Goal: Task Accomplishment & Management: Use online tool/utility

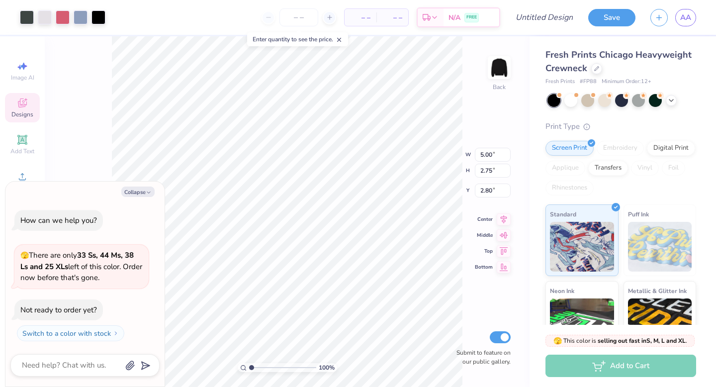
type textarea "x"
type input "7.58"
type input "4.17"
type input "1.38"
type textarea "x"
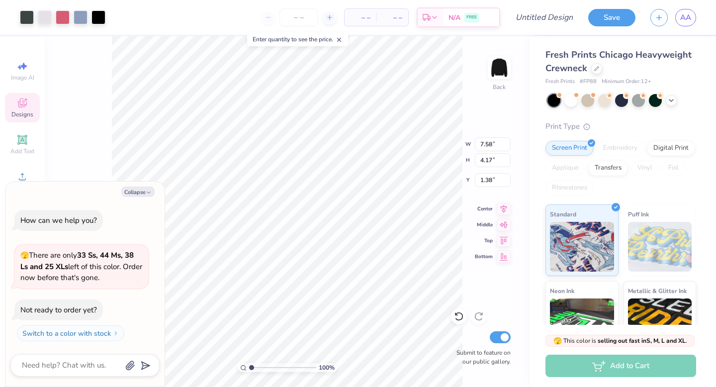
type input "13.38"
type input "7.35"
type textarea "x"
type input "14.62"
type input "8.04"
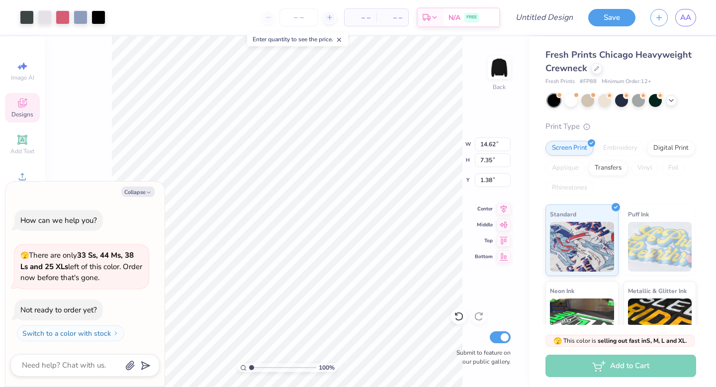
type input "0.70"
type textarea "x"
type input "1.96"
type textarea "x"
type input "3.16"
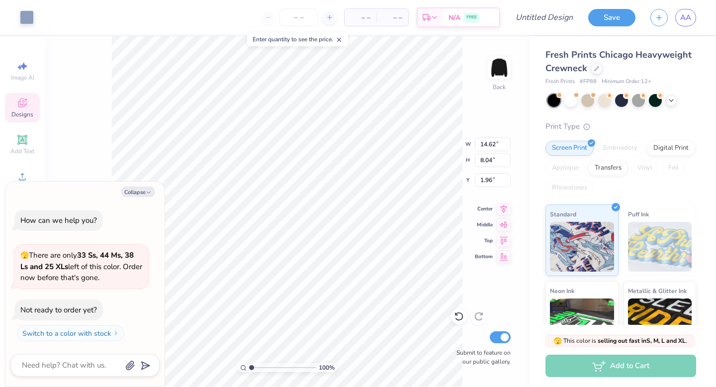
type input "1.41"
type input "3.08"
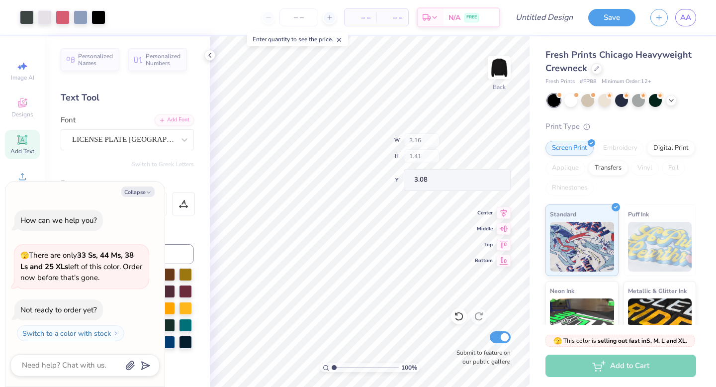
type textarea "x"
type input "7.13"
type input "2.34"
type input "5.30"
type textarea "x"
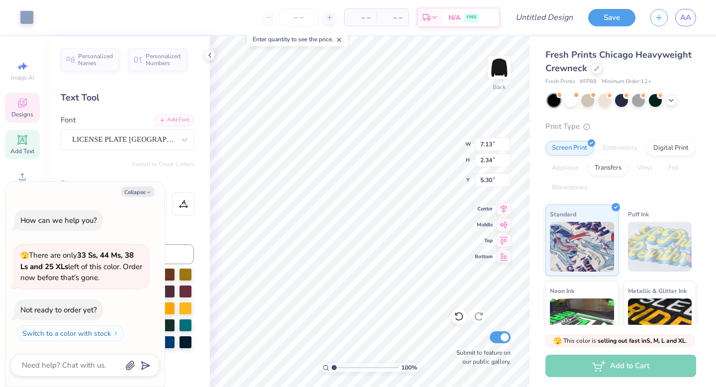
type input "1.55"
type input "1.37"
type input "3.09"
type textarea "x"
type input "7.13"
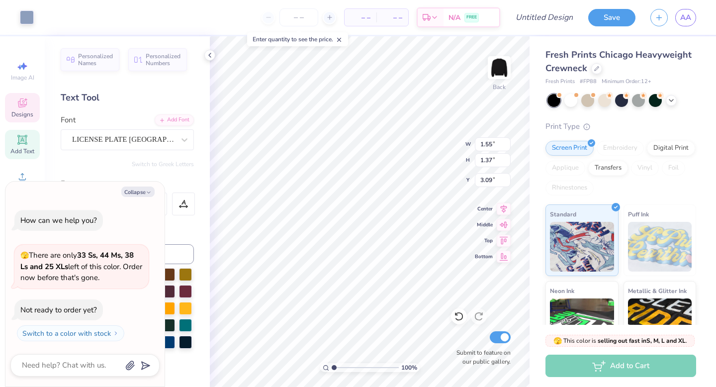
type input "2.34"
type input "5.30"
type textarea "x"
type input "4.92"
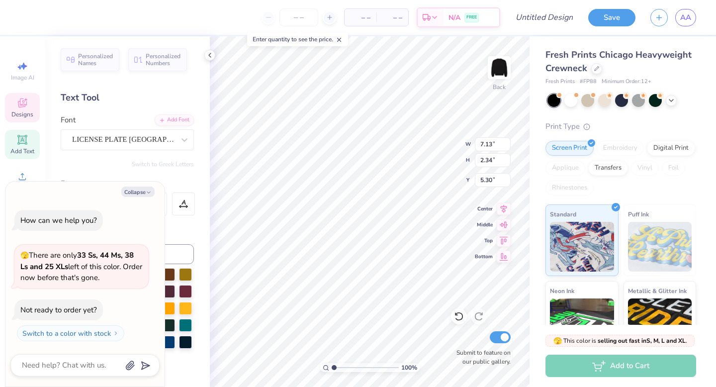
type textarea "x"
type textarea "A"
type textarea "x"
type textarea "An"
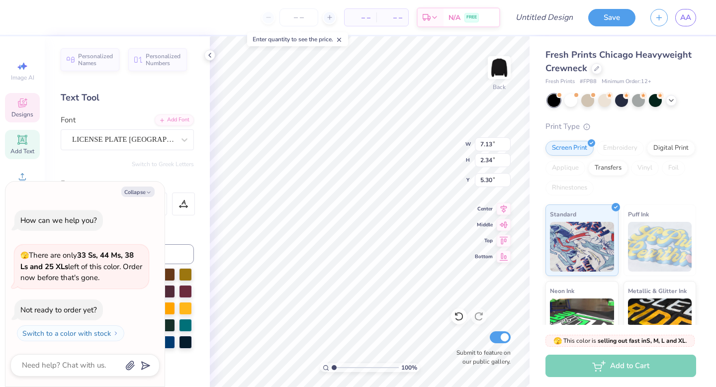
type textarea "x"
type textarea "[PERSON_NAME]"
type textarea "x"
type textarea "[PERSON_NAME]"
type textarea "x"
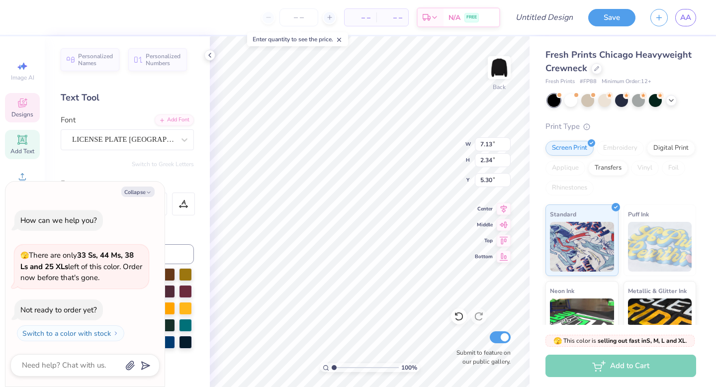
type textarea "[PERSON_NAME]"
type textarea "x"
type textarea "[PERSON_NAME]"
type textarea "x"
type textarea "[PERSON_NAME]"
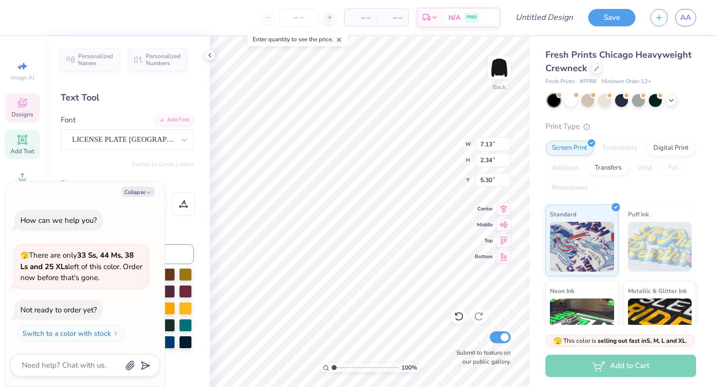
type textarea "x"
type textarea "An"
type textarea "x"
type textarea "A"
type textarea "x"
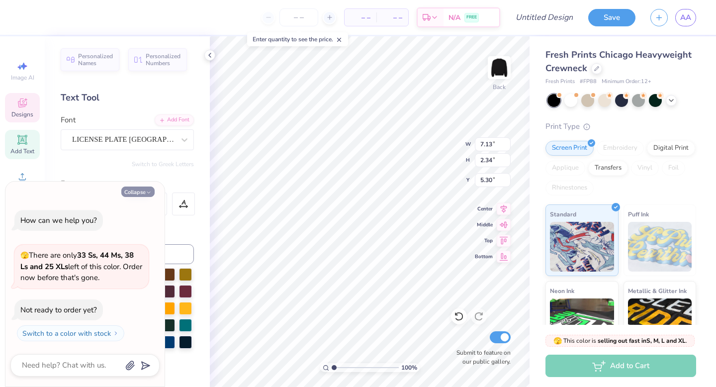
click at [144, 192] on button "Collapse" at bounding box center [137, 191] width 33 height 10
type textarea "x"
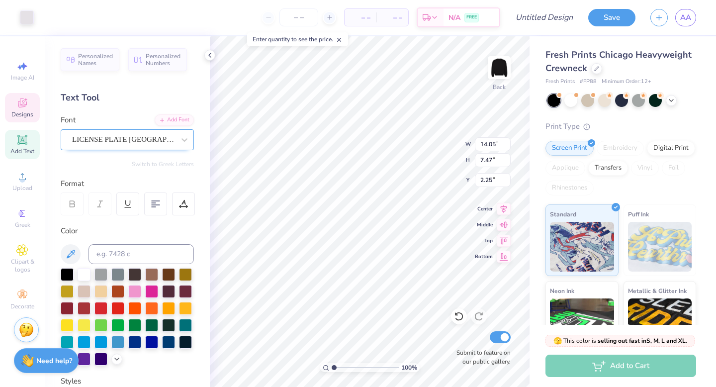
click at [103, 137] on div "LICENSE PLATE [GEOGRAPHIC_DATA]" at bounding box center [123, 139] width 104 height 15
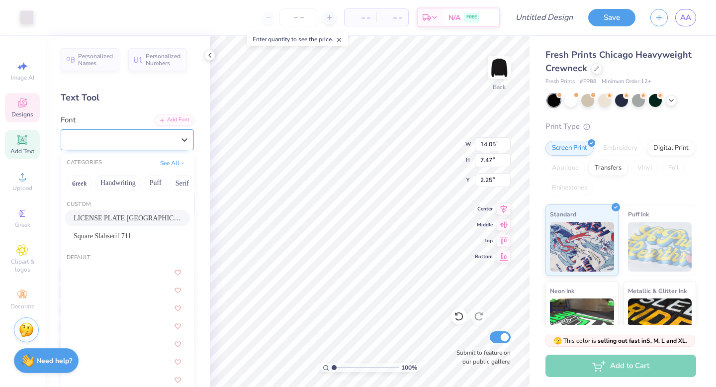
scroll to position [134, 0]
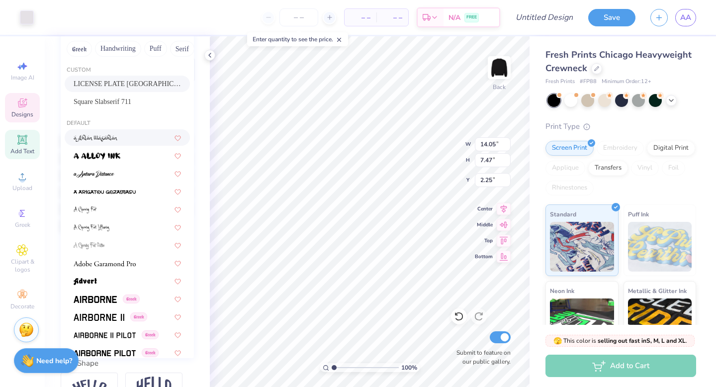
click at [20, 148] on span "Add Text" at bounding box center [22, 151] width 24 height 8
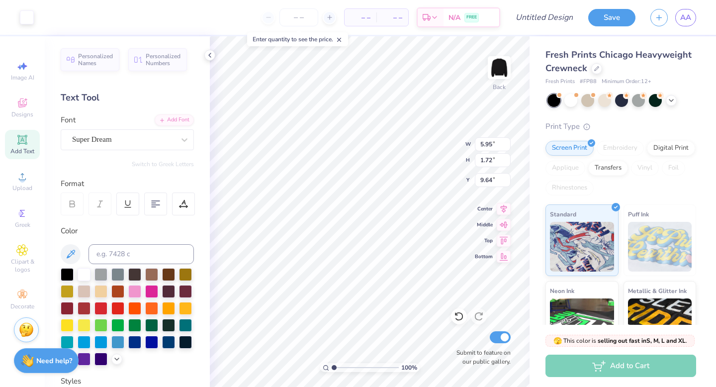
type input "5.95"
type input "1.72"
type input "9.64"
click at [111, 138] on div "Super Dream" at bounding box center [123, 139] width 104 height 15
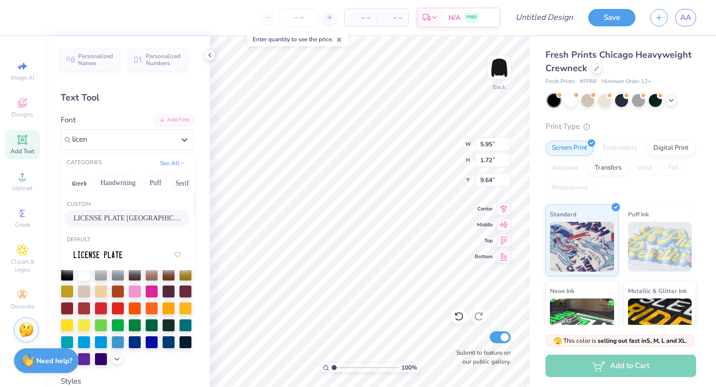
click at [116, 219] on span "LICENSE PLATE [GEOGRAPHIC_DATA]" at bounding box center [127, 218] width 107 height 10
type input "licen"
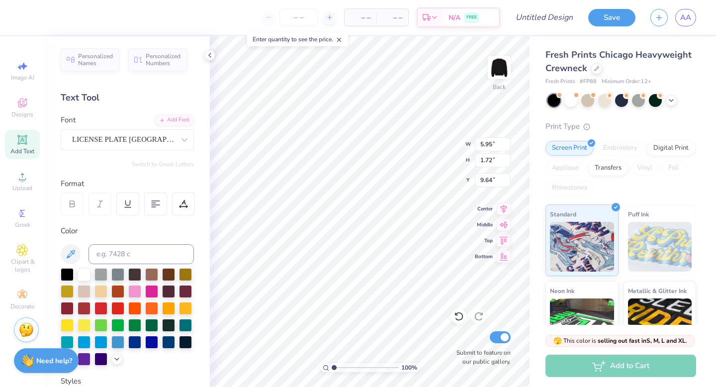
type input "4.71"
type input "2.45"
type input "9.27"
type textarea "[PERSON_NAME]"
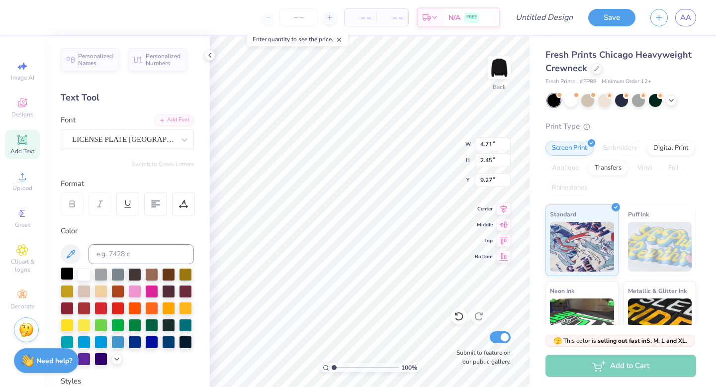
click at [71, 270] on div at bounding box center [67, 273] width 13 height 13
click at [114, 142] on div "LICENSE PLATE [GEOGRAPHIC_DATA]" at bounding box center [123, 139] width 104 height 15
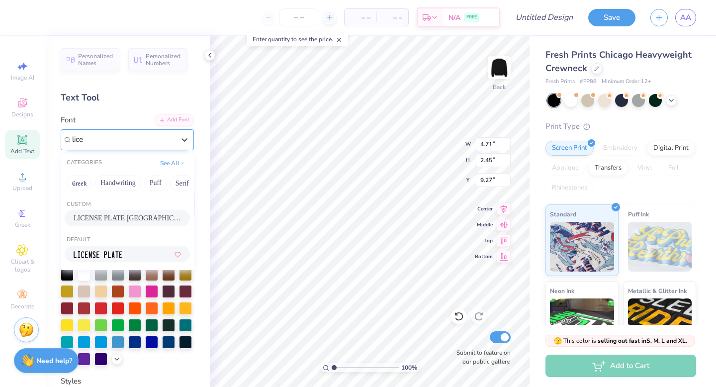
click at [109, 254] on img at bounding box center [98, 254] width 49 height 7
type input "lice"
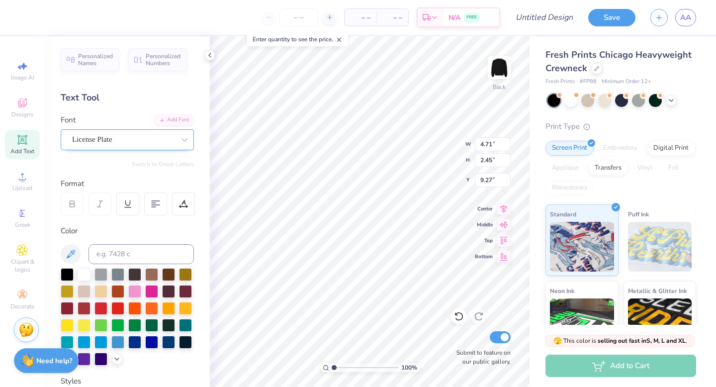
type textarea "[PERSON_NAME]"
type input "5.26"
type input "3.16"
type input "1.41"
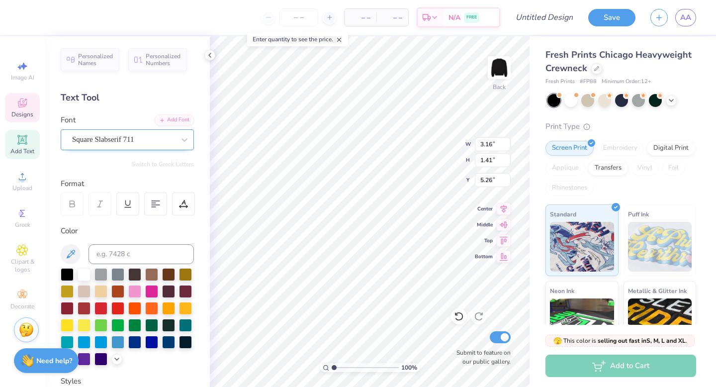
type input "3.08"
type textarea "40N"
type input "7.35"
type input "0.87"
type input "7.96"
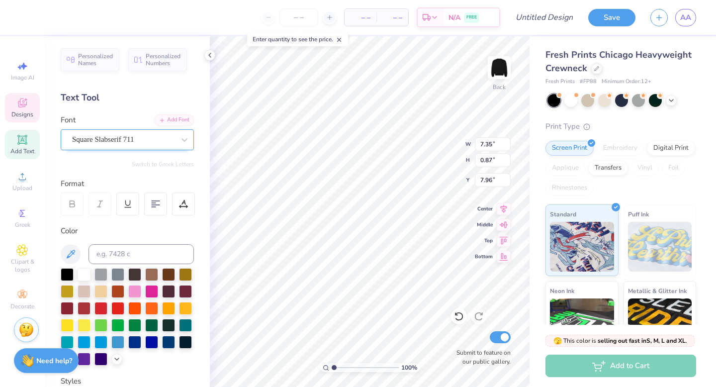
scroll to position [0, 0]
type textarea "EST. 1937"
type input "1.44"
type input "0.61"
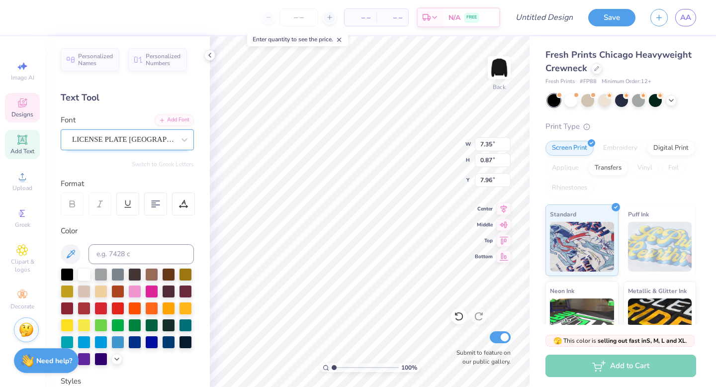
type input "3.37"
type input "12.69"
type input "1.96"
type input "5.26"
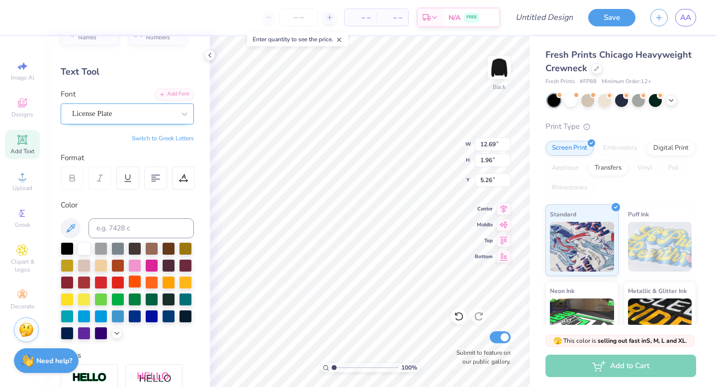
scroll to position [29, 0]
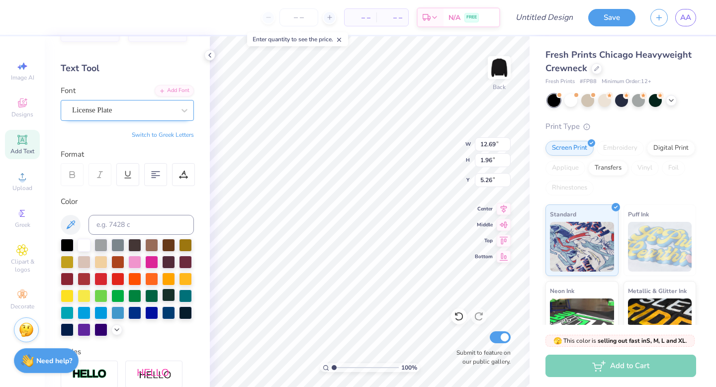
click at [170, 293] on div at bounding box center [168, 294] width 13 height 13
click at [184, 314] on div at bounding box center [185, 311] width 13 height 13
click at [112, 328] on div at bounding box center [116, 328] width 11 height 11
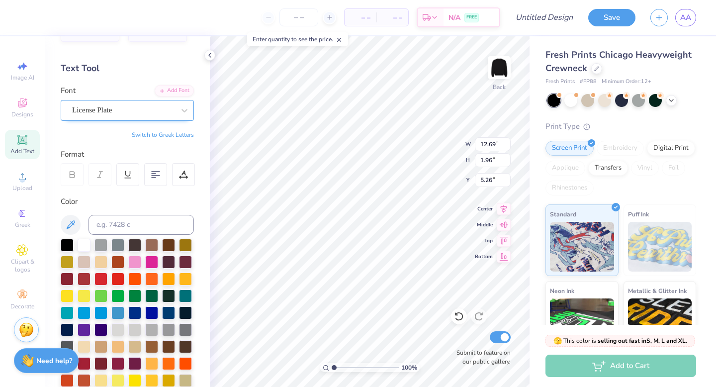
click at [260, 41] on div "Enter quantity to see the price." at bounding box center [297, 39] width 101 height 14
type input "3.12"
type input "1.38"
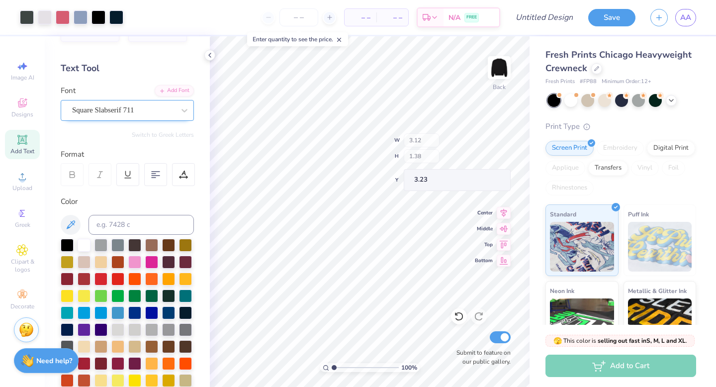
type input "3.00"
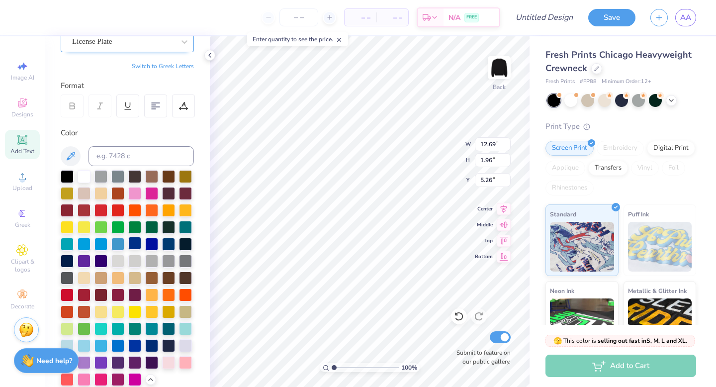
scroll to position [97, 0]
click at [68, 259] on div at bounding box center [67, 260] width 13 height 13
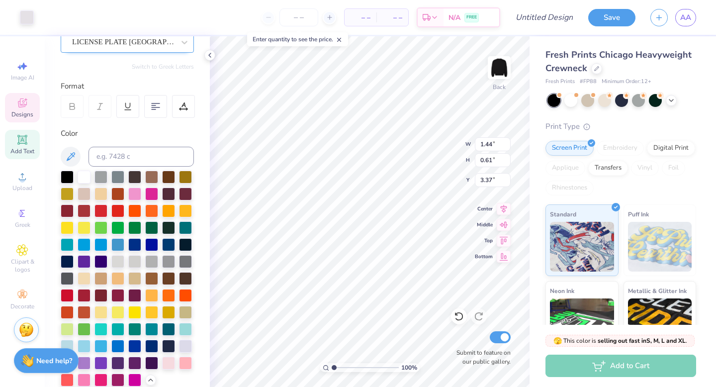
type input "1.44"
type input "0.61"
type input "3.37"
type textarea "2"
type textarea "e"
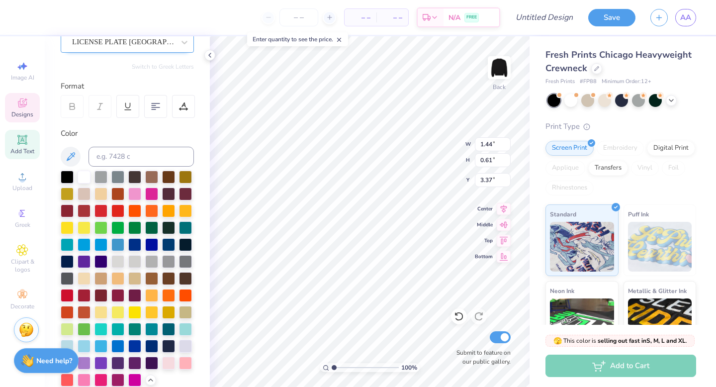
type textarea "est"
type textarea "FALL"
